Goal: Task Accomplishment & Management: Manage account settings

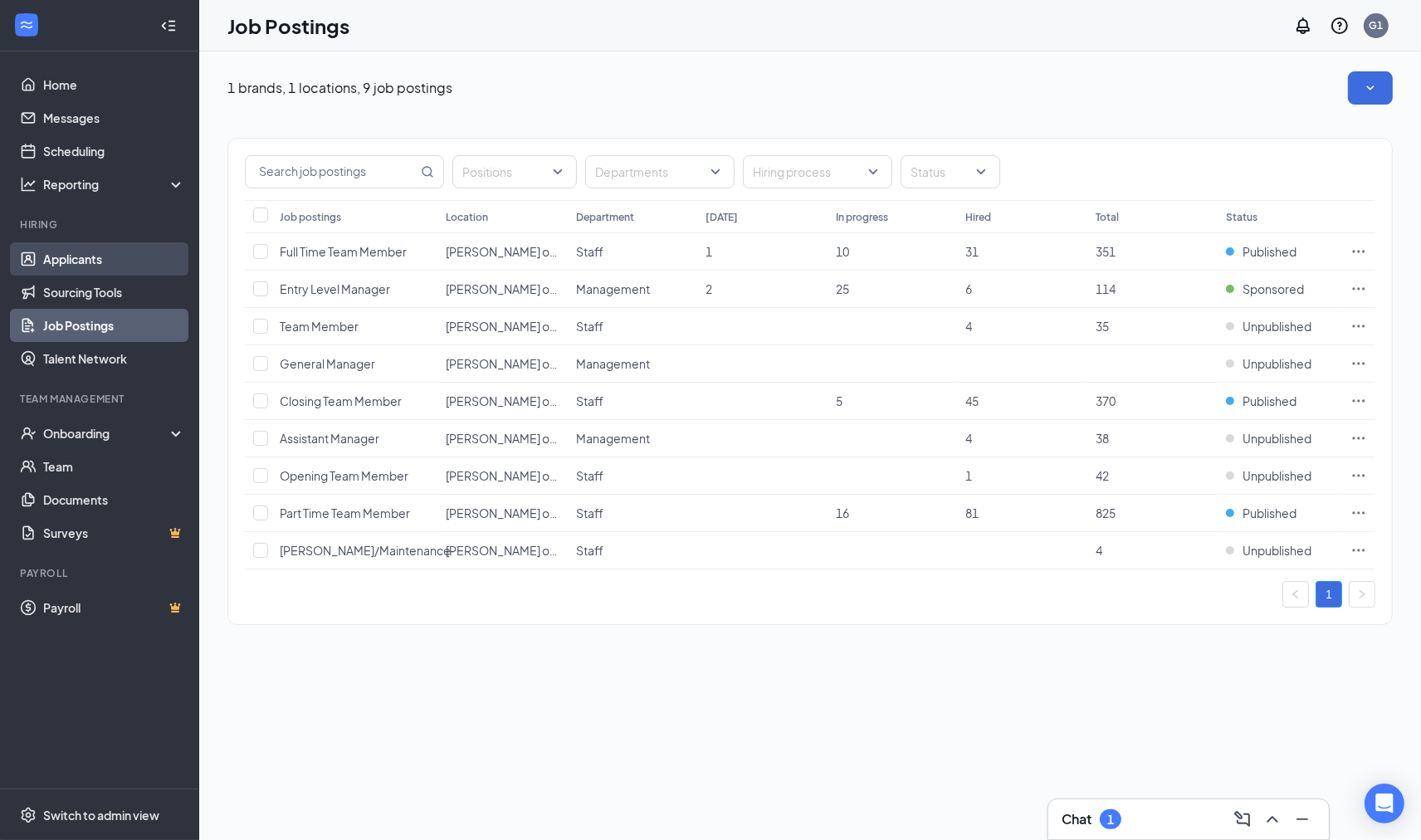
click at [80, 254] on link "Applicants" at bounding box center [113, 259] width 142 height 33
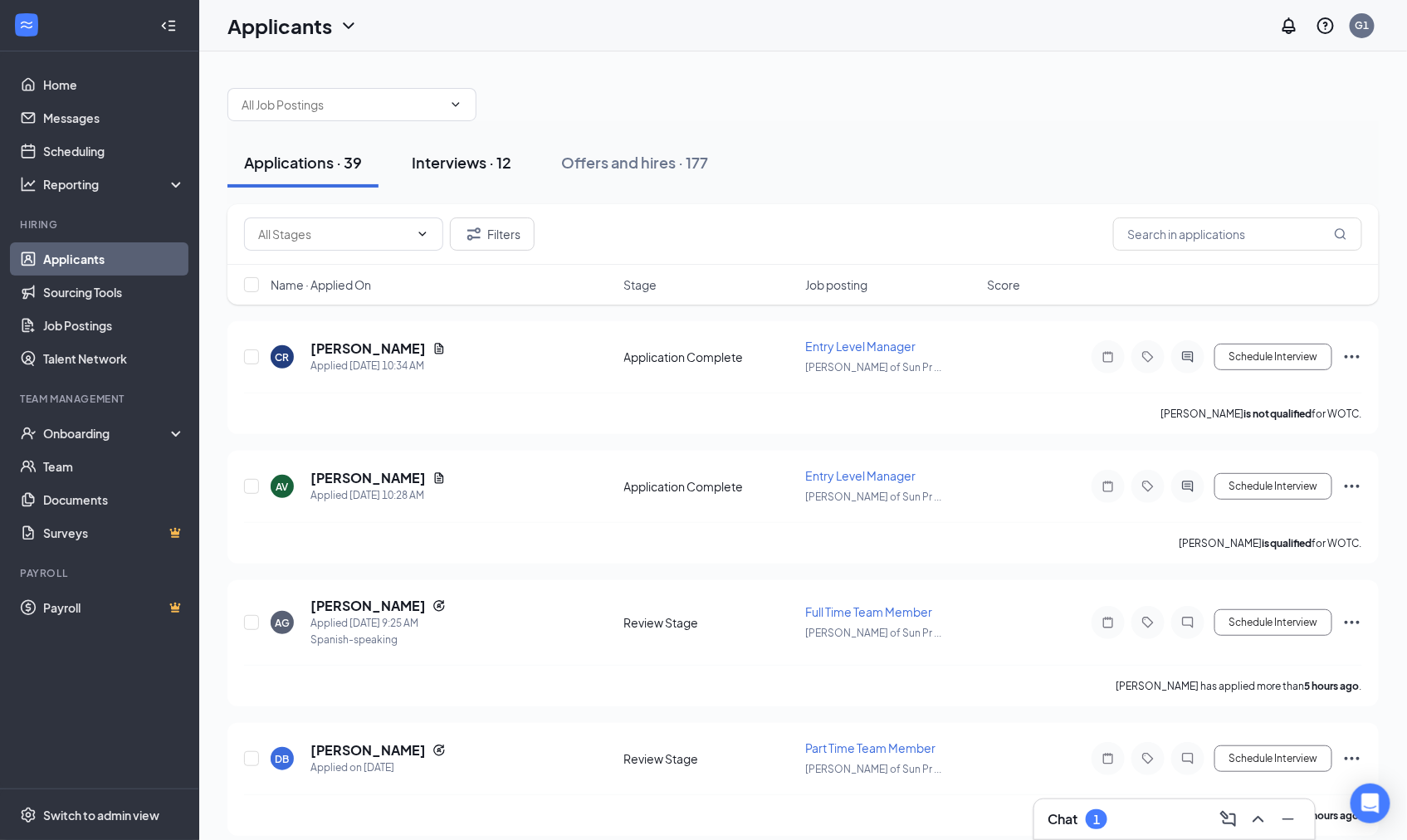
click at [478, 157] on div "Interviews · 12" at bounding box center [461, 161] width 100 height 21
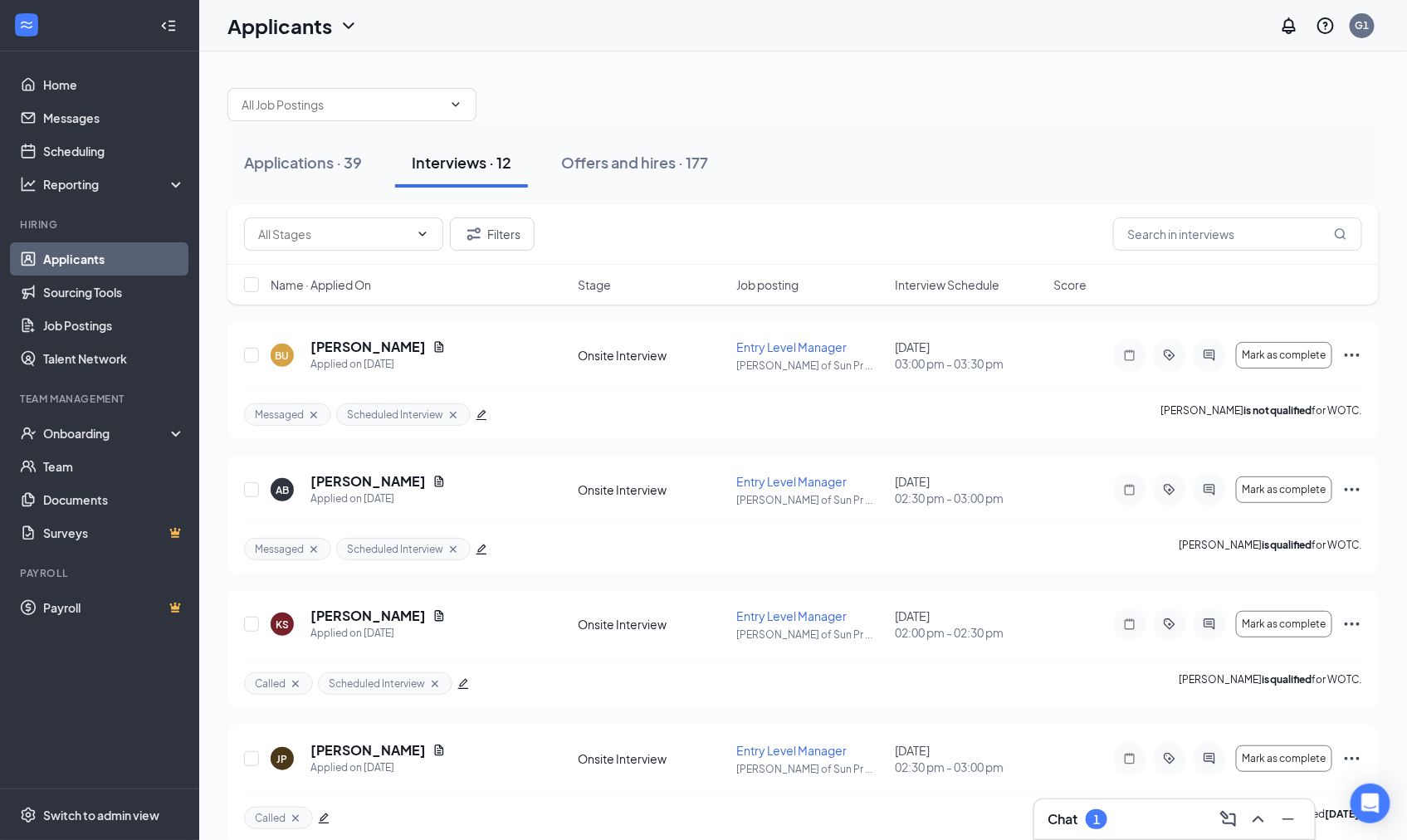
click at [973, 282] on span "Interview Schedule" at bounding box center [947, 284] width 105 height 17
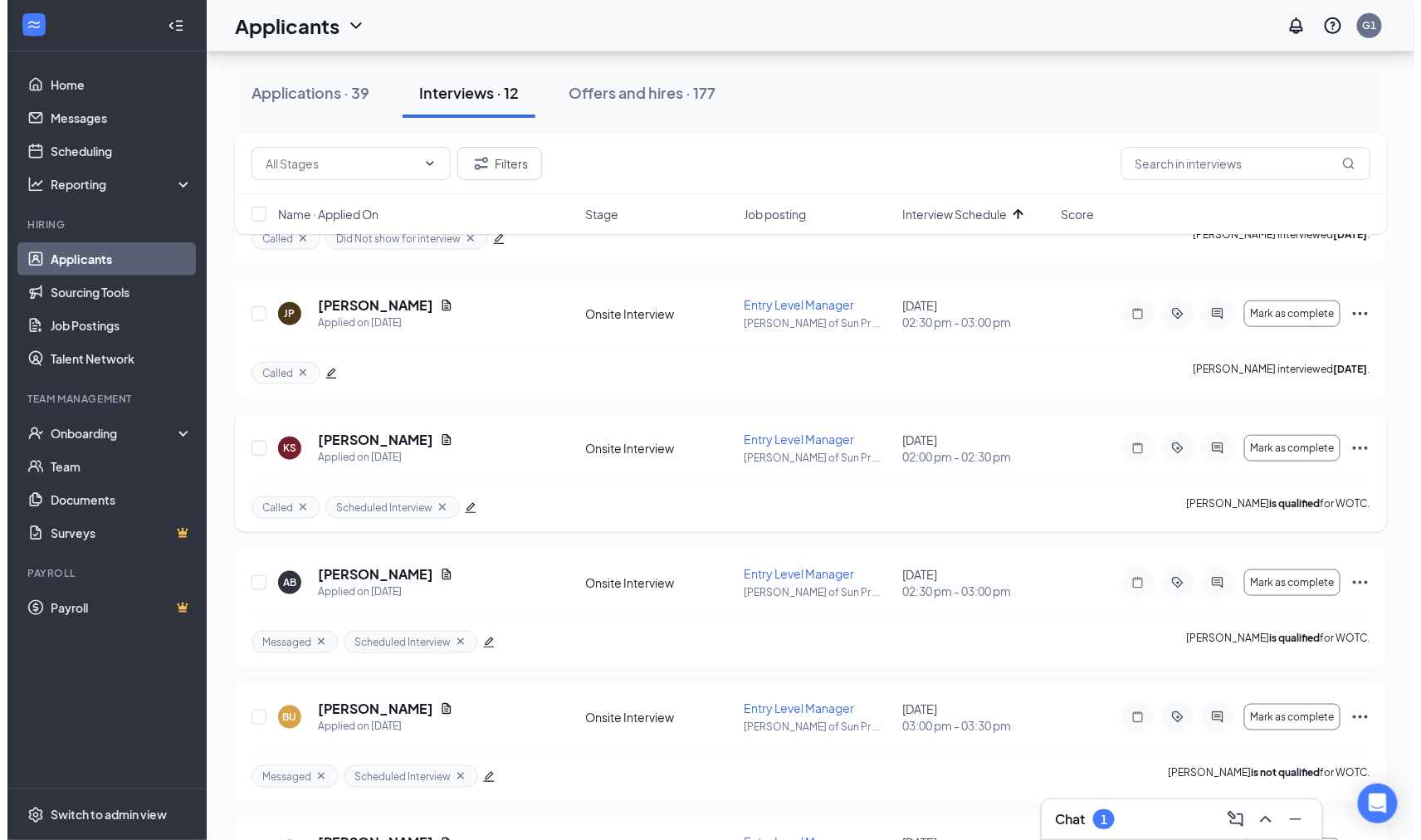
scroll to position [461, 0]
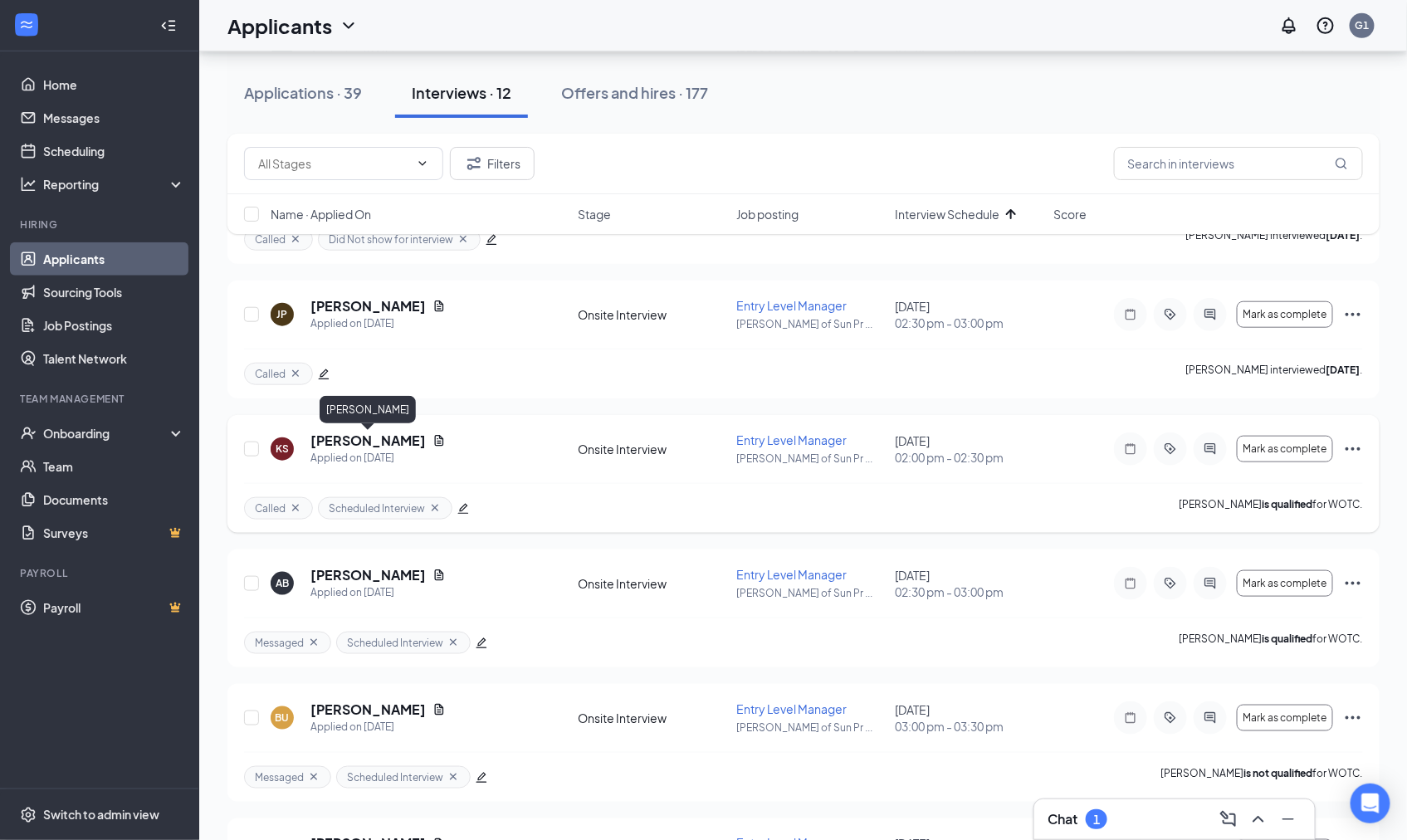
click at [341, 441] on h5 "[PERSON_NAME]" at bounding box center [368, 441] width 115 height 19
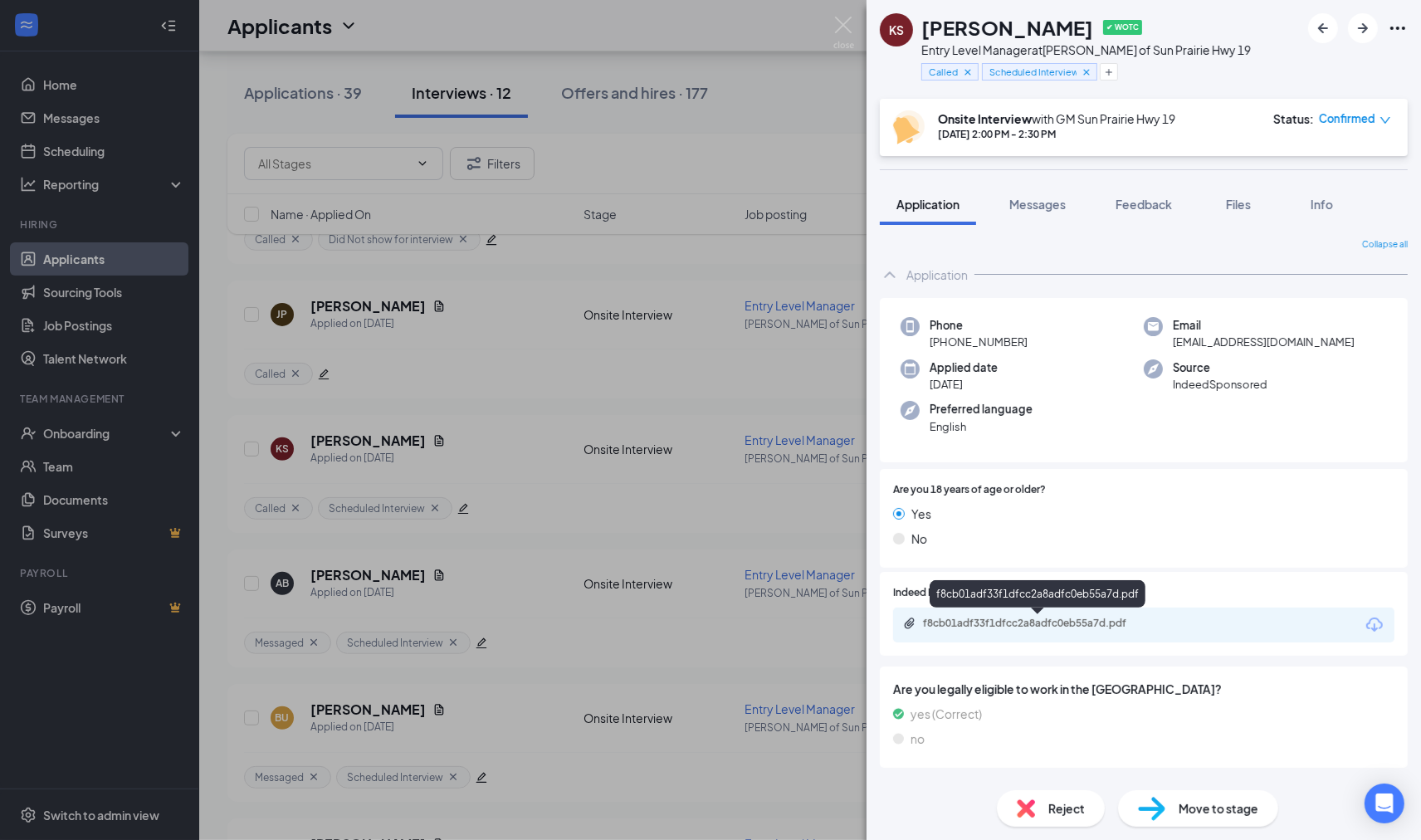
click at [969, 620] on div "f8cb01adf33f1dfcc2a8adfc0eb55a7d.pdf" at bounding box center [1040, 623] width 233 height 14
click at [844, 27] on img at bounding box center [843, 32] width 21 height 32
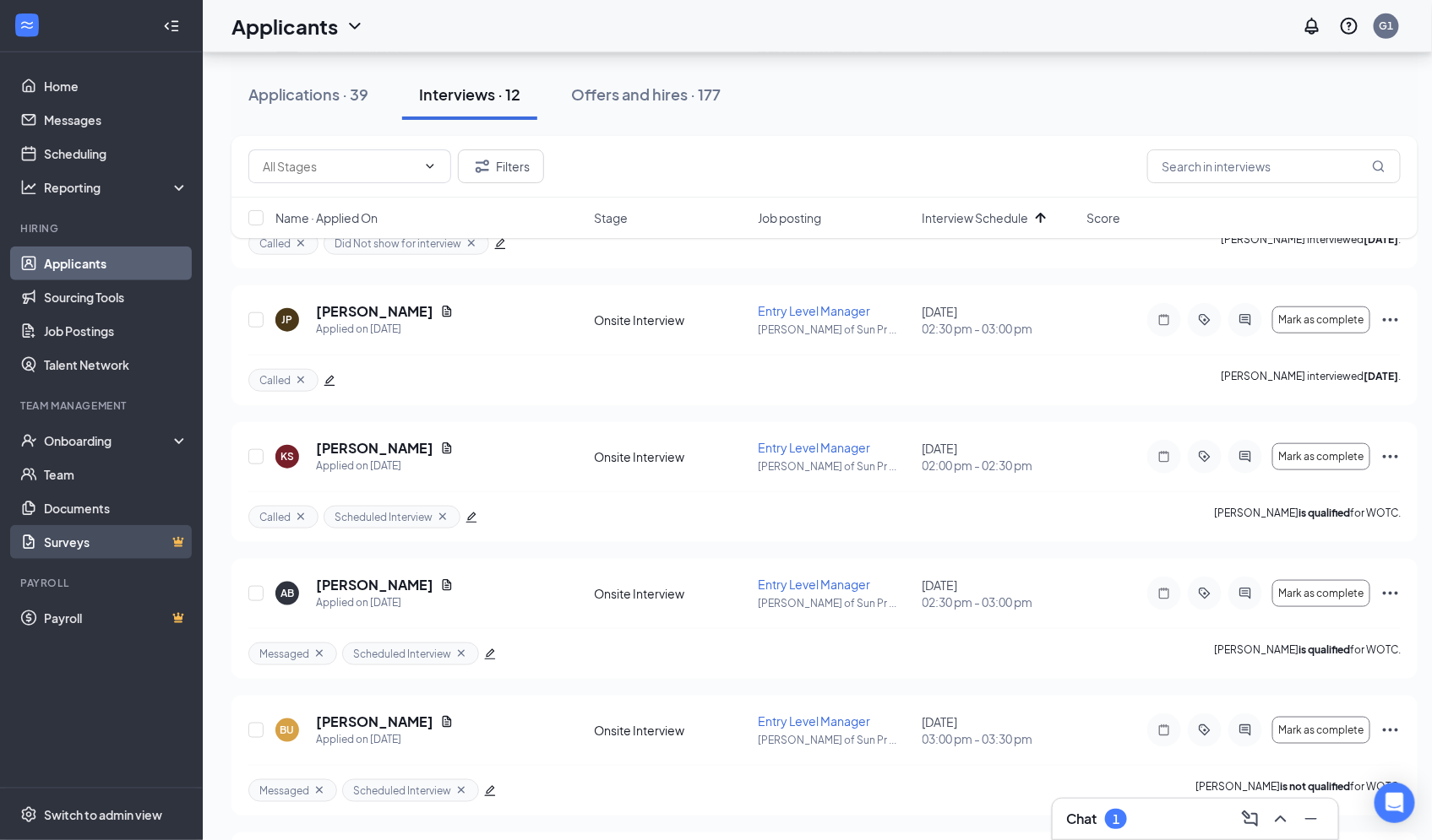
drag, startPoint x: 859, startPoint y: 28, endPoint x: 14, endPoint y: 550, distance: 993.2
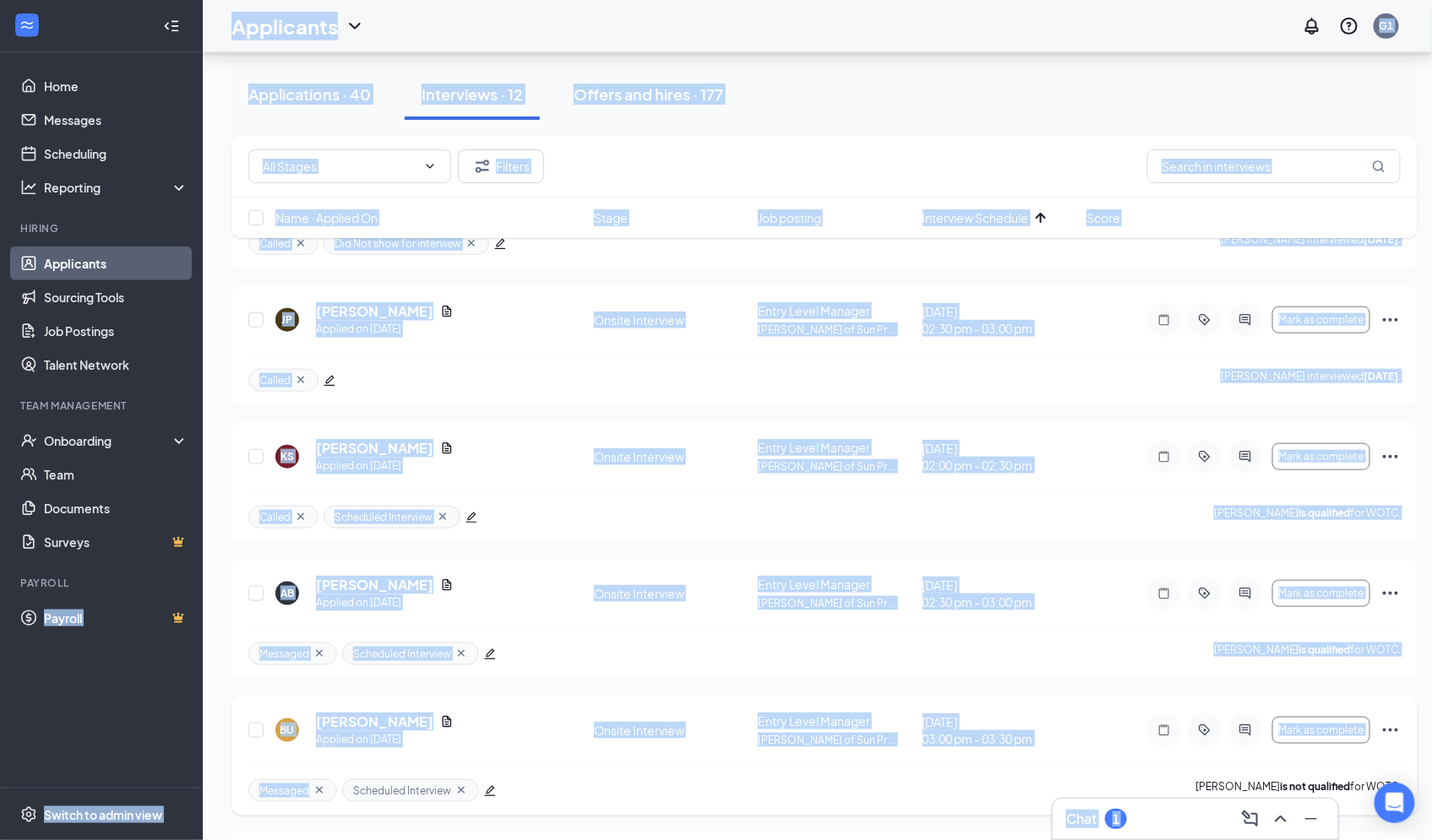
drag, startPoint x: 308, startPoint y: 777, endPoint x: 1352, endPoint y: 769, distance: 1044.0
